Goal: Task Accomplishment & Management: Manage account settings

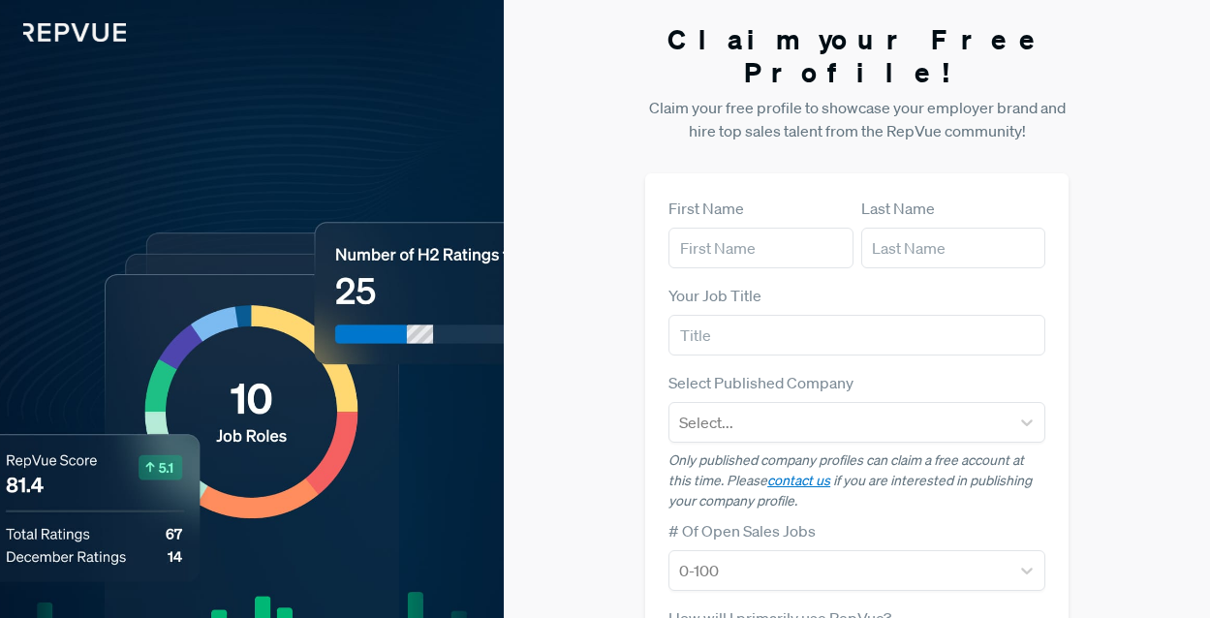
click at [88, 40] on img at bounding box center [63, 21] width 126 height 42
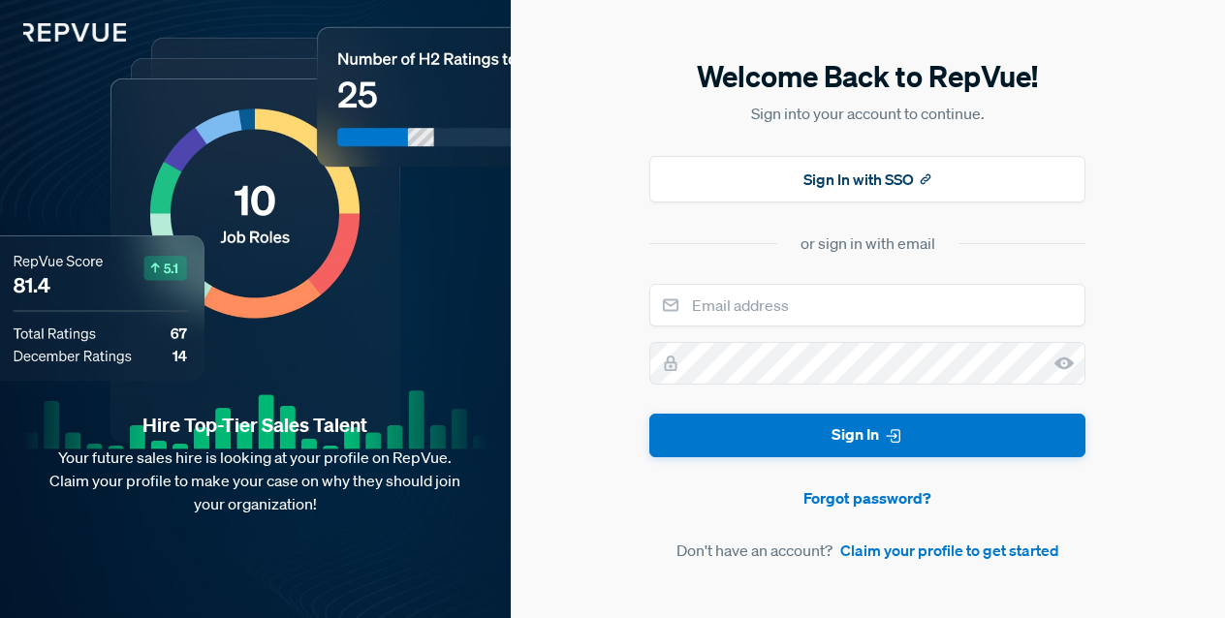
click at [88, 29] on img at bounding box center [63, 21] width 126 height 42
click at [106, 30] on img at bounding box center [63, 21] width 126 height 42
click at [905, 175] on button "Sign In with SSO" at bounding box center [867, 179] width 436 height 47
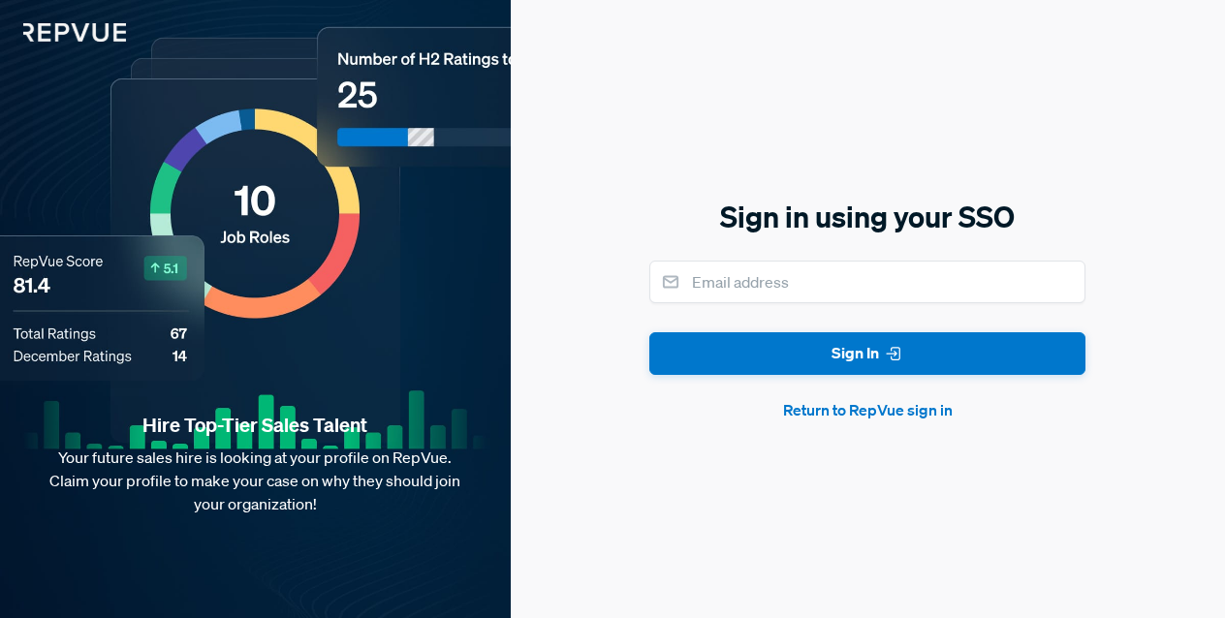
click at [859, 408] on button "Return to RepVue sign in" at bounding box center [867, 409] width 436 height 23
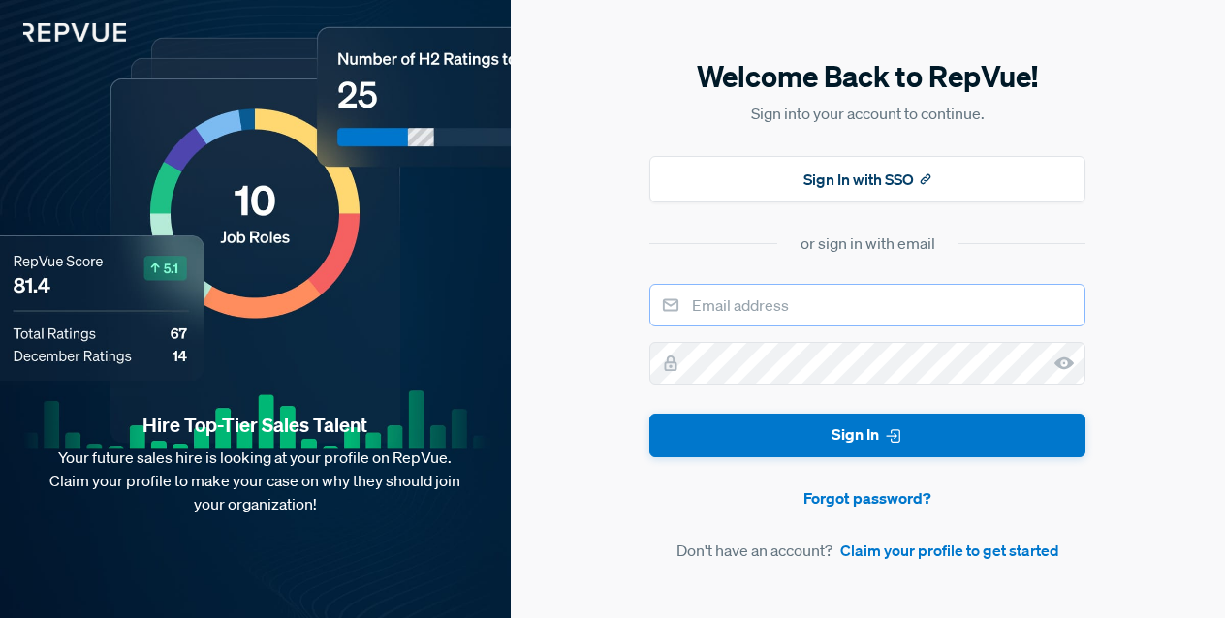
click at [813, 315] on input "email" at bounding box center [867, 305] width 436 height 43
type input "[EMAIL_ADDRESS][DOMAIN_NAME]"
click at [1055, 361] on use at bounding box center [1063, 364] width 19 height 13
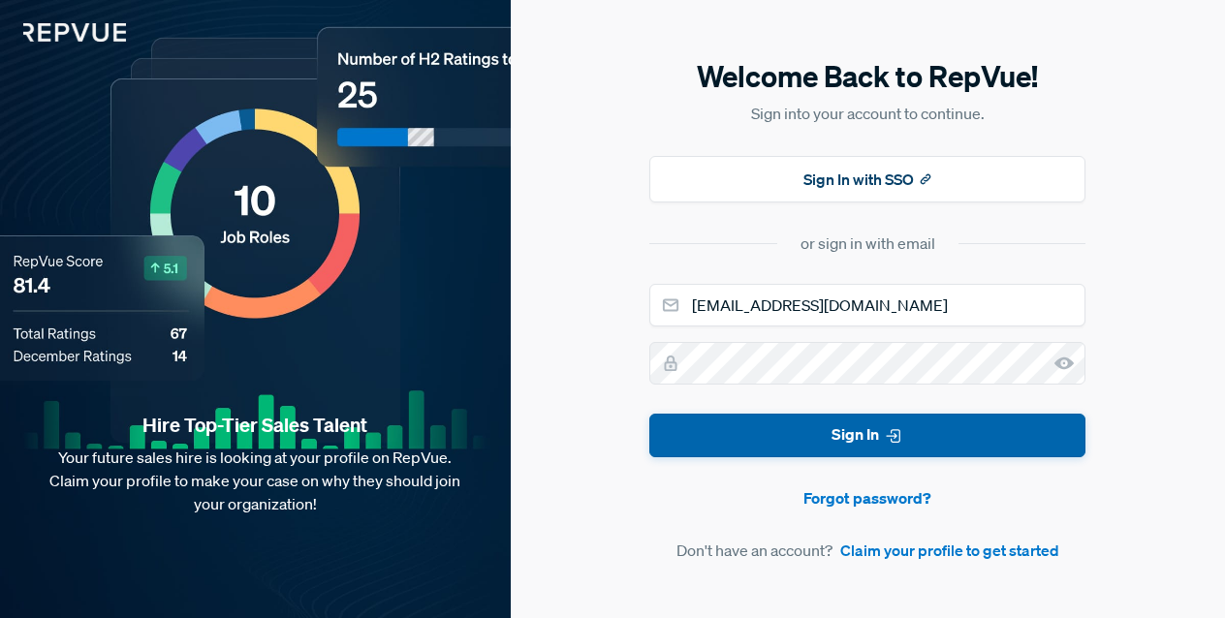
click at [891, 435] on icon "submit" at bounding box center [893, 435] width 19 height 19
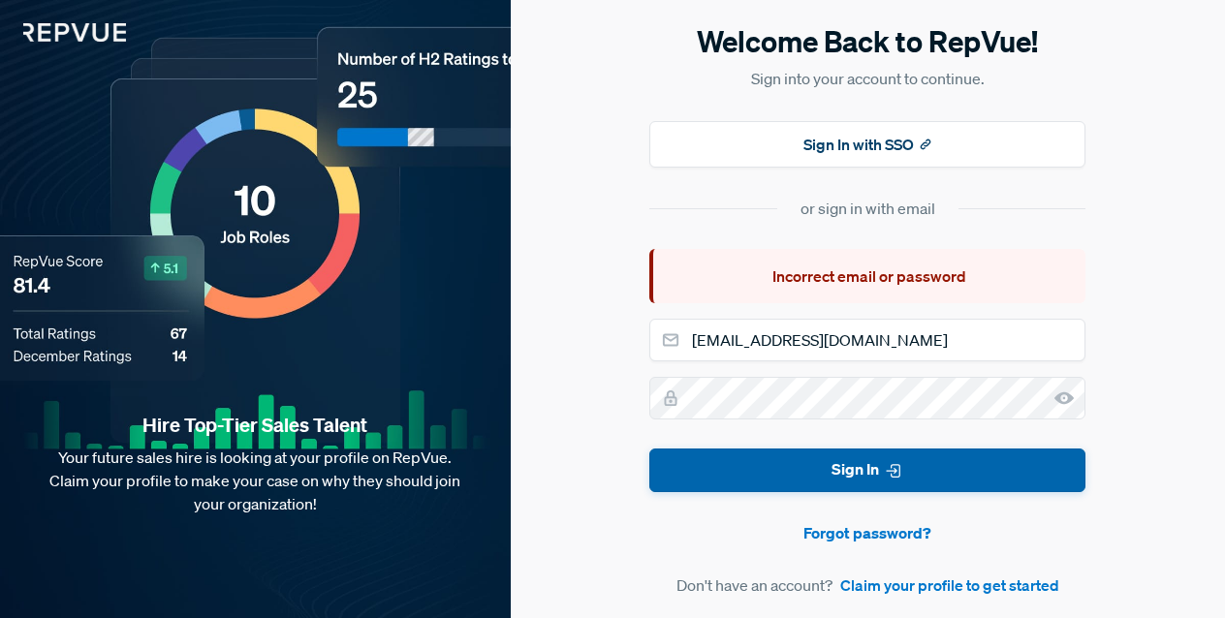
click at [820, 461] on button "Sign In" at bounding box center [867, 471] width 436 height 44
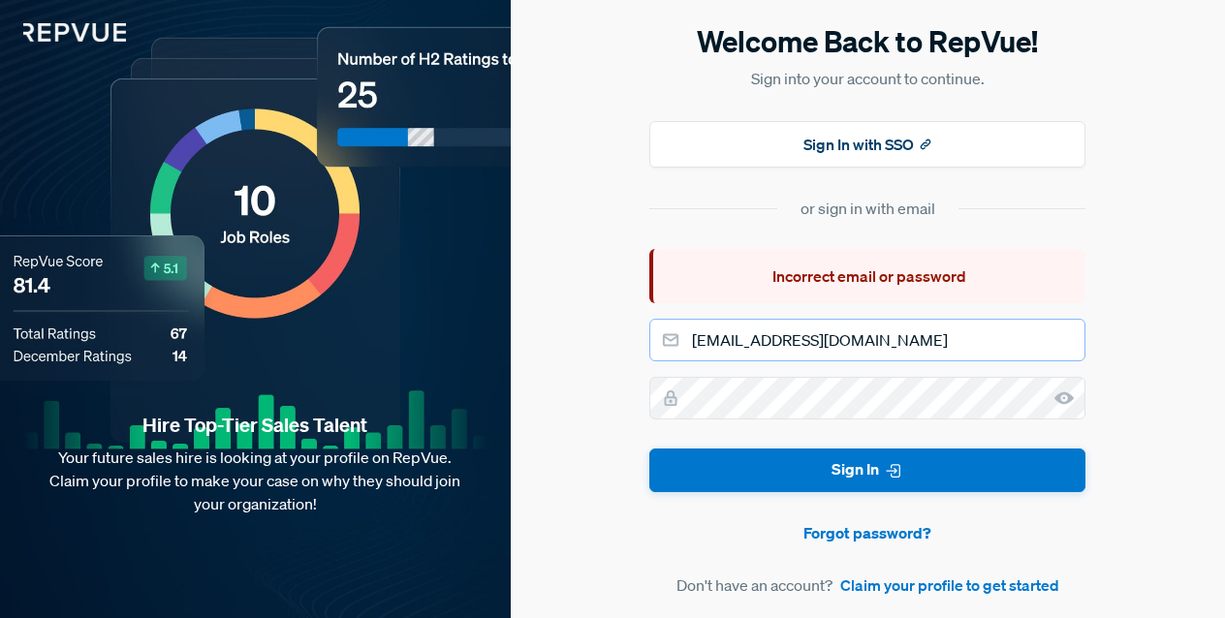
click at [907, 351] on input "[EMAIL_ADDRESS][DOMAIN_NAME]" at bounding box center [867, 340] width 436 height 43
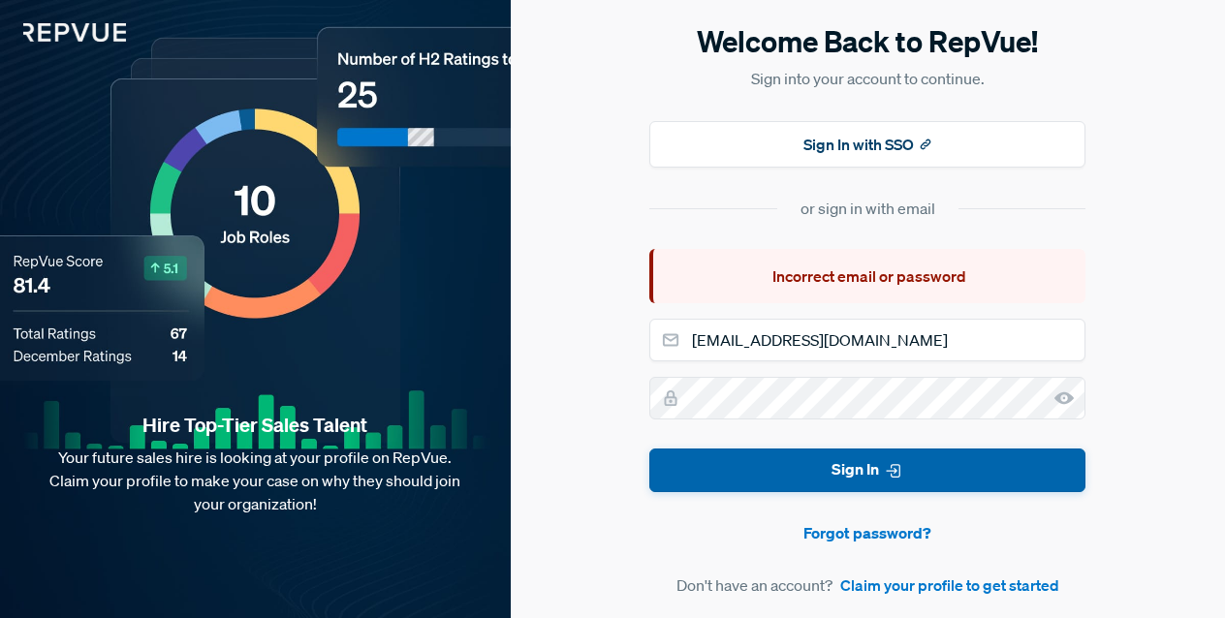
click at [838, 462] on button "Sign In" at bounding box center [867, 471] width 436 height 44
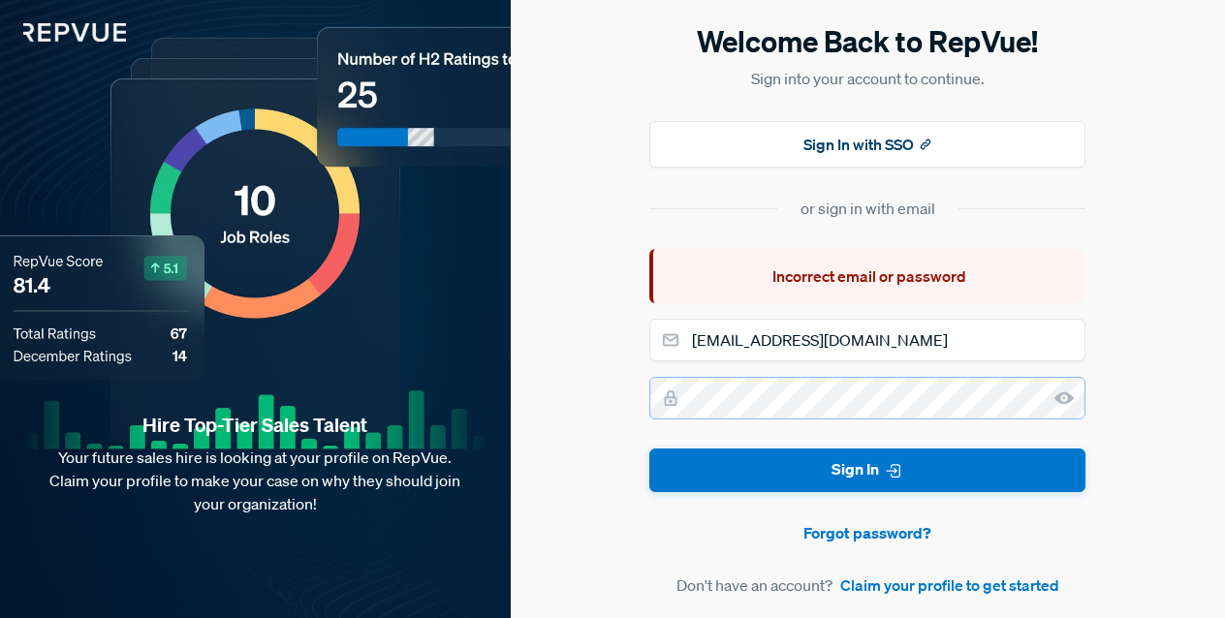
click at [630, 374] on div "Welcome Back to RepVue! Sign into your account to continue. Sign In with SSO or…" at bounding box center [868, 309] width 714 height 618
click at [649, 449] on button "Sign In" at bounding box center [867, 471] width 436 height 44
click at [847, 353] on input "[EMAIL_ADDRESS][DOMAIN_NAME]" at bounding box center [867, 340] width 436 height 43
click at [687, 359] on input "[EMAIL_ADDRESS][DOMAIN_NAME]" at bounding box center [867, 340] width 436 height 43
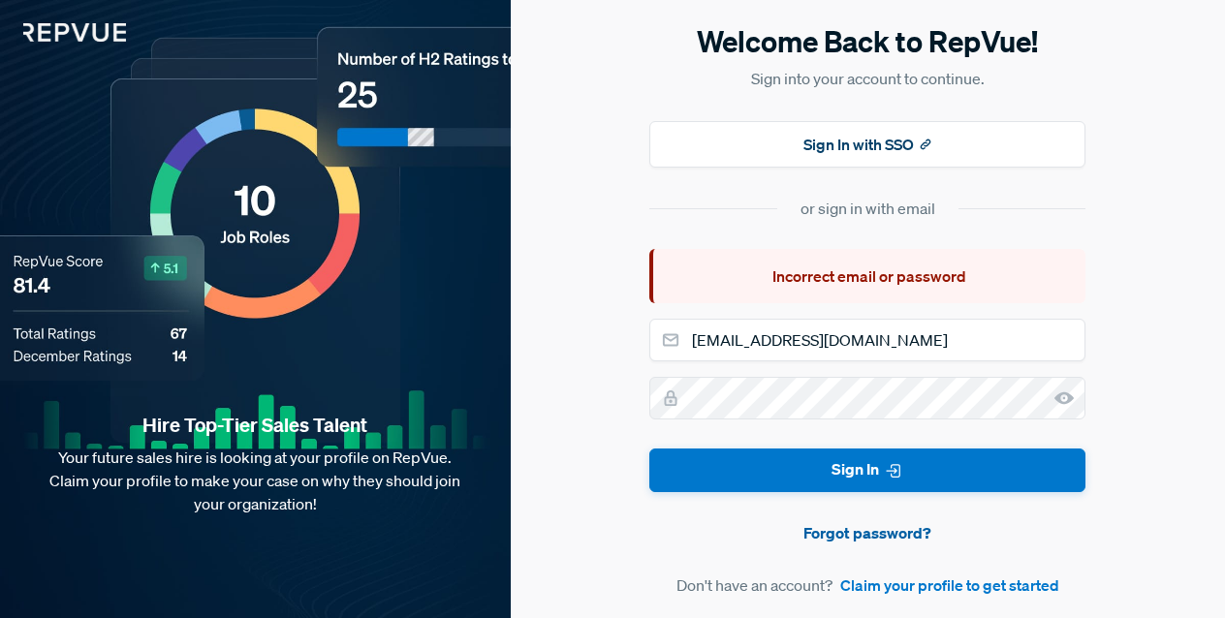
click at [888, 531] on link "Forgot password?" at bounding box center [867, 532] width 436 height 23
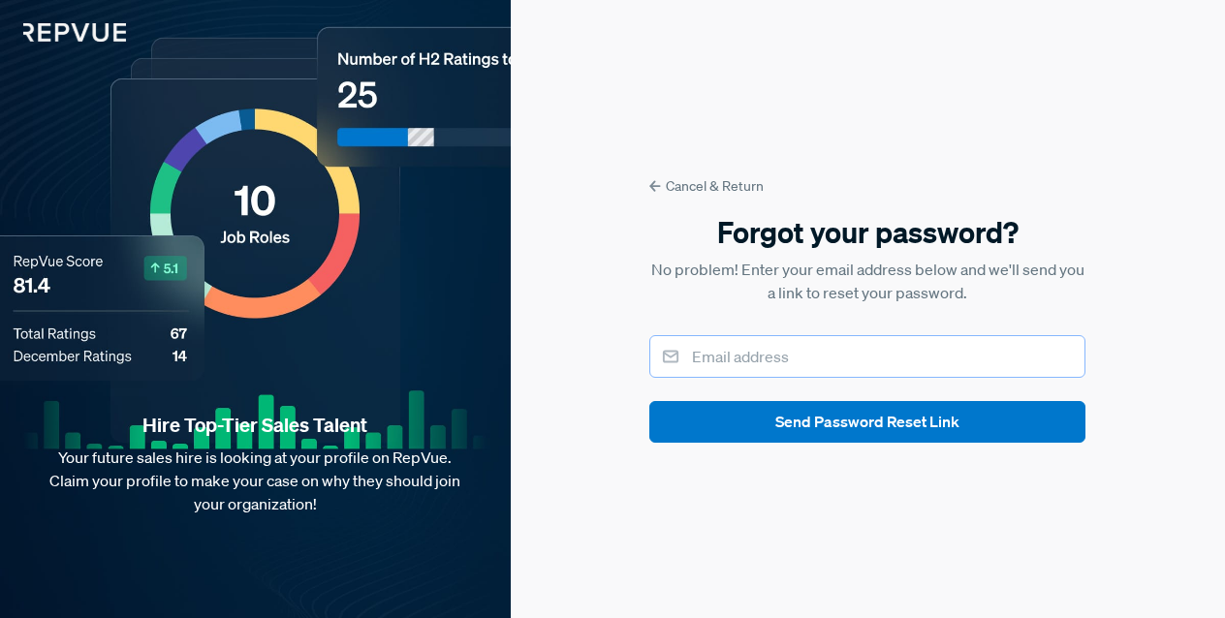
click at [754, 362] on input "email" at bounding box center [867, 356] width 436 height 43
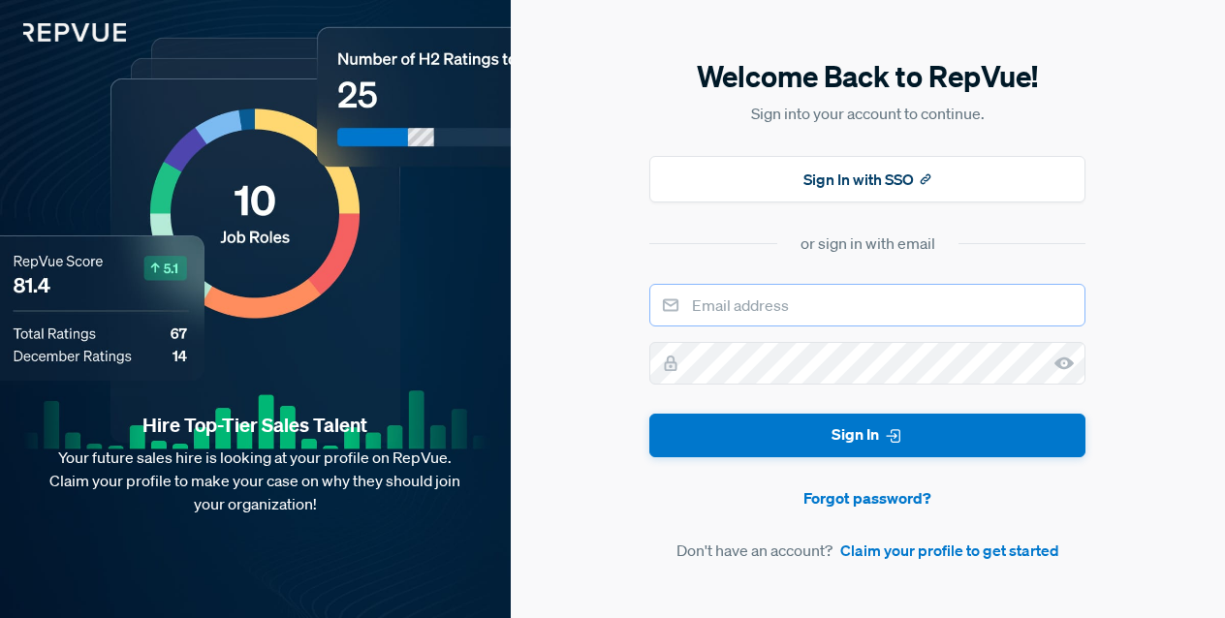
click at [777, 299] on input "email" at bounding box center [867, 305] width 436 height 43
type input "[EMAIL_ADDRESS][DOMAIN_NAME]"
click at [566, 351] on div "Welcome Back to RepVue! Sign into your account to continue. Sign In with SSO or…" at bounding box center [868, 309] width 714 height 618
click at [649, 414] on button "Sign In" at bounding box center [867, 436] width 436 height 44
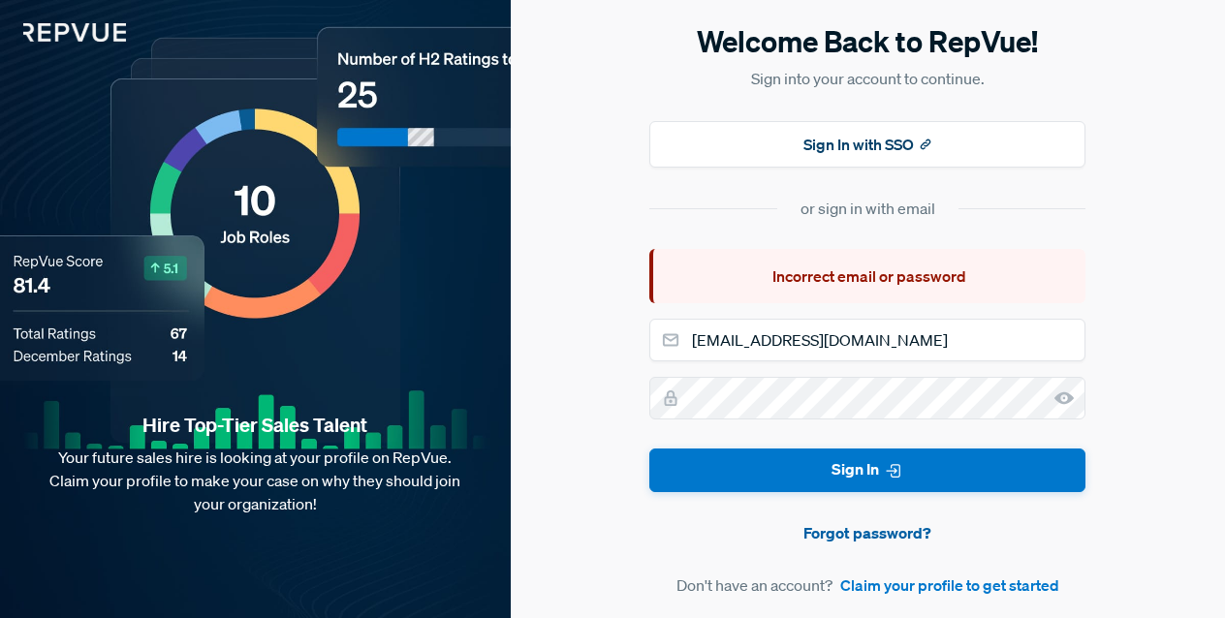
click at [897, 540] on link "Forgot password?" at bounding box center [867, 532] width 436 height 23
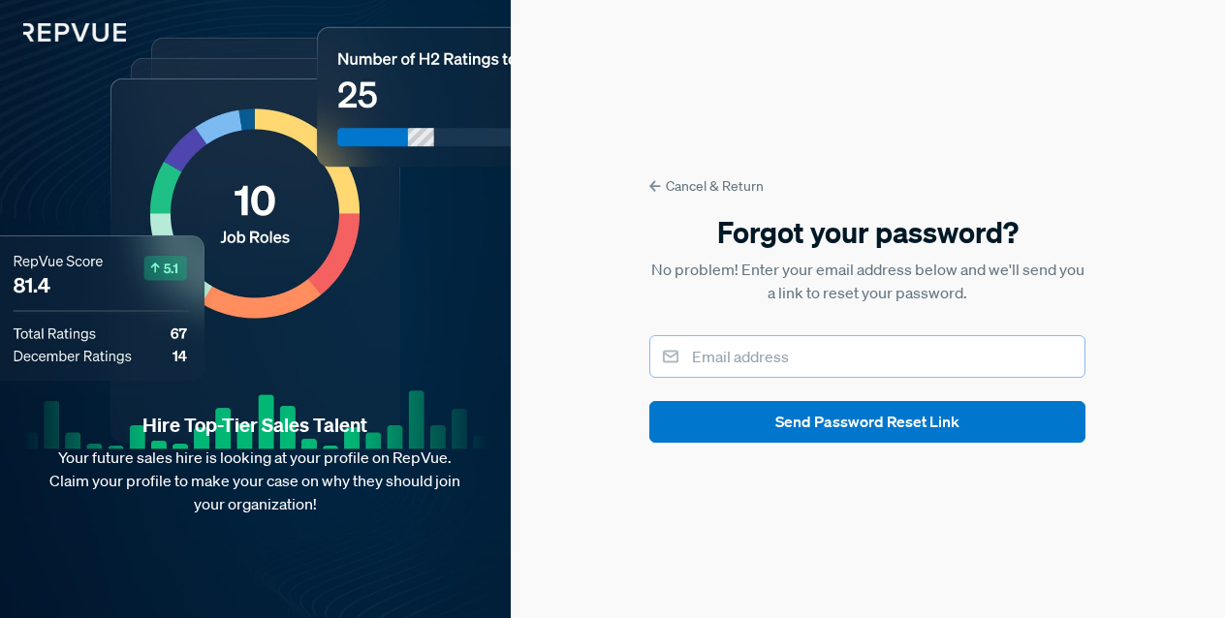
click at [798, 370] on input "email" at bounding box center [867, 356] width 436 height 43
type input "[EMAIL_ADDRESS][DOMAIN_NAME]"
click at [786, 444] on div "Cancel & Return Forgot your password? No problem! Enter your email address belo…" at bounding box center [868, 309] width 714 height 618
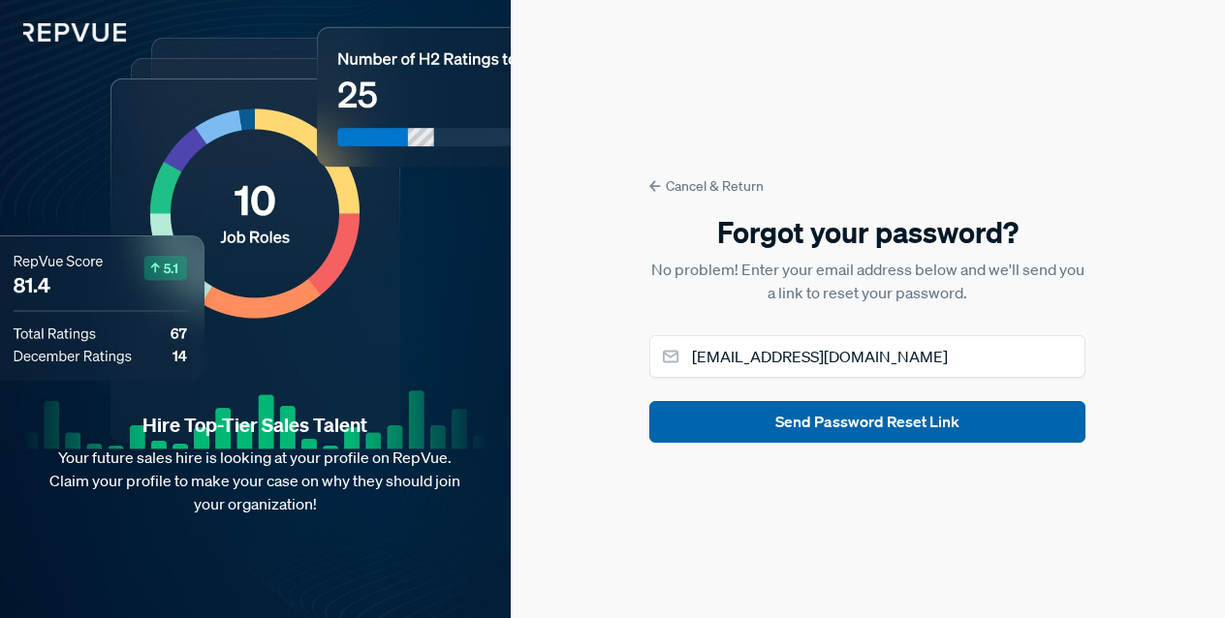
click at [793, 430] on button "Send Password Reset Link" at bounding box center [867, 422] width 436 height 42
